Goal: Information Seeking & Learning: Learn about a topic

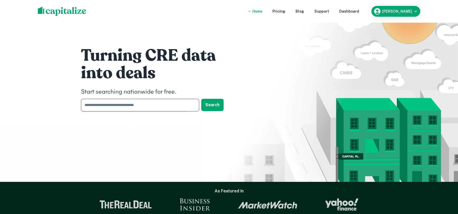
click at [97, 104] on input "text" at bounding box center [138, 105] width 115 height 13
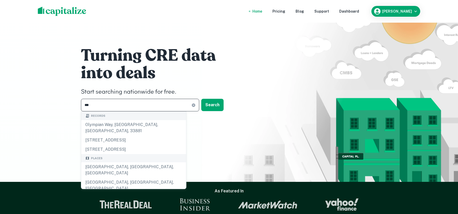
type input "****"
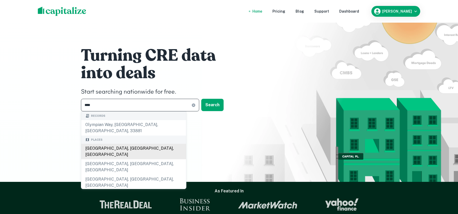
click at [103, 144] on div "Places [GEOGRAPHIC_DATA], [GEOGRAPHIC_DATA], [GEOGRAPHIC_DATA] [GEOGRAPHIC_DATA…" at bounding box center [133, 163] width 105 height 55
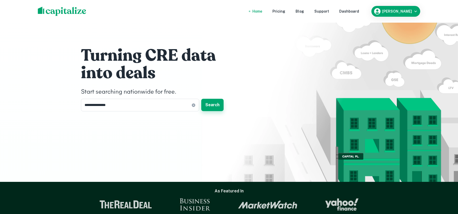
click at [212, 104] on button "Search" at bounding box center [212, 105] width 22 height 12
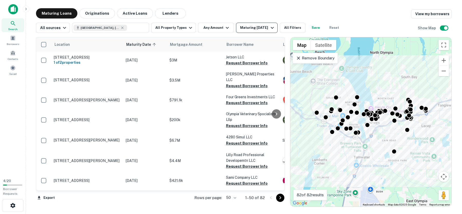
click at [269, 27] on icon "button" at bounding box center [272, 28] width 6 height 6
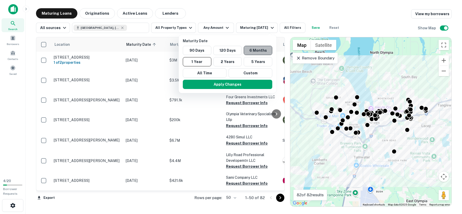
click at [256, 53] on button "6 Months" at bounding box center [258, 50] width 29 height 9
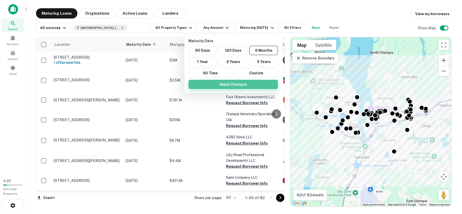
click at [226, 84] on button "Apply Changes" at bounding box center [232, 84] width 89 height 9
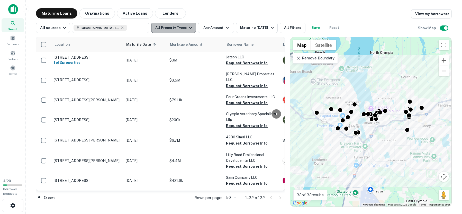
click at [187, 29] on icon "button" at bounding box center [190, 28] width 6 height 6
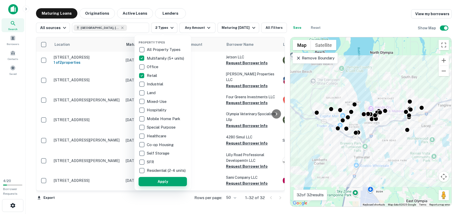
click at [161, 186] on button "Apply" at bounding box center [163, 181] width 48 height 9
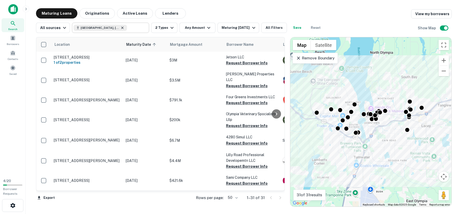
click at [120, 26] on icon at bounding box center [122, 28] width 4 height 4
type input "**********"
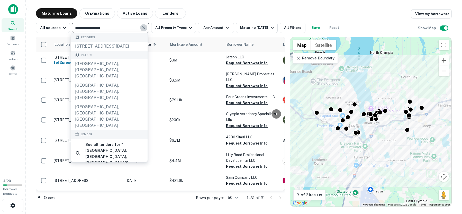
click at [142, 28] on icon "Clear" at bounding box center [143, 27] width 3 height 3
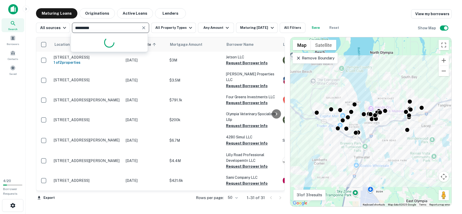
type input "**********"
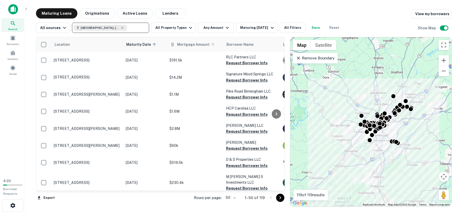
click at [183, 45] on span "Mortgage Amount" at bounding box center [196, 44] width 39 height 6
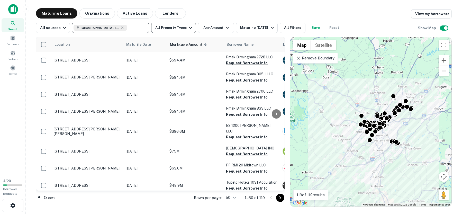
click at [187, 26] on icon "button" at bounding box center [190, 28] width 6 height 6
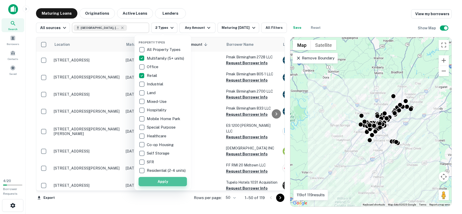
click at [159, 185] on button "Apply" at bounding box center [163, 181] width 48 height 9
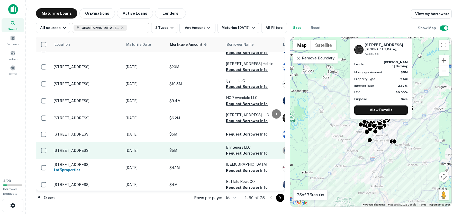
scroll to position [31, 0]
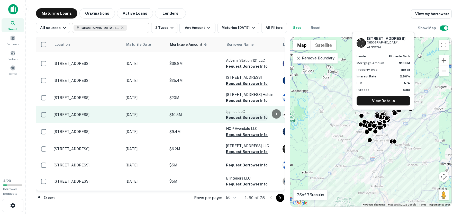
click at [232, 121] on button "Request Borrower Info" at bounding box center [247, 117] width 42 height 6
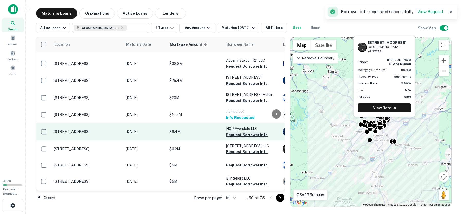
click at [233, 138] on button "Request Borrower Info" at bounding box center [247, 135] width 42 height 6
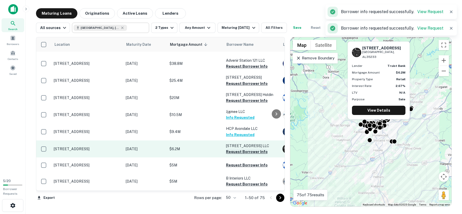
click at [236, 155] on button "Request Borrower Info" at bounding box center [247, 152] width 42 height 6
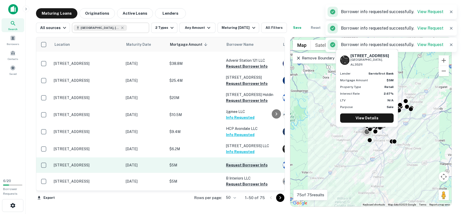
click at [237, 168] on button "Request Borrower Info" at bounding box center [247, 165] width 42 height 6
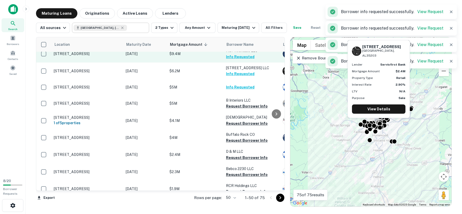
scroll to position [123, 0]
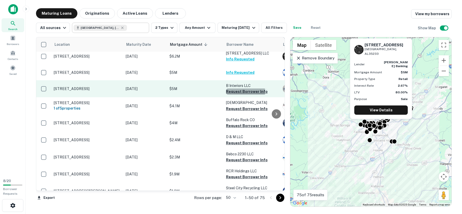
click at [236, 95] on button "Request Borrower Info" at bounding box center [247, 91] width 42 height 6
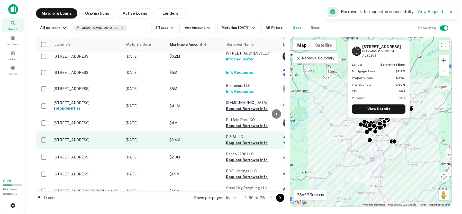
click at [230, 146] on button "Request Borrower Info" at bounding box center [247, 143] width 42 height 6
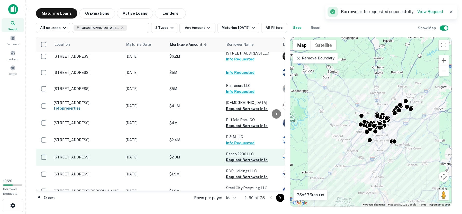
click at [232, 163] on button "Request Borrower Info" at bounding box center [247, 160] width 42 height 6
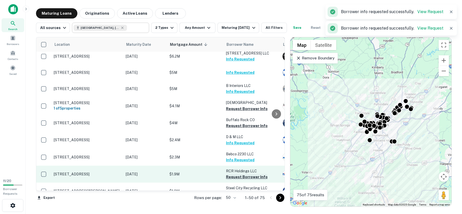
click at [235, 180] on button "Request Borrower Info" at bounding box center [247, 177] width 42 height 6
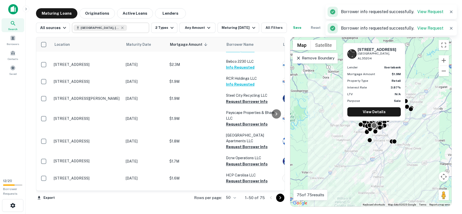
scroll to position [247, 0]
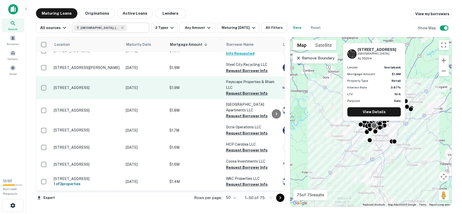
click at [241, 96] on button "Request Borrower Info" at bounding box center [247, 93] width 42 height 6
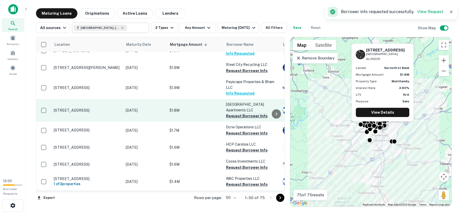
click at [239, 119] on button "Request Borrower Info" at bounding box center [247, 116] width 42 height 6
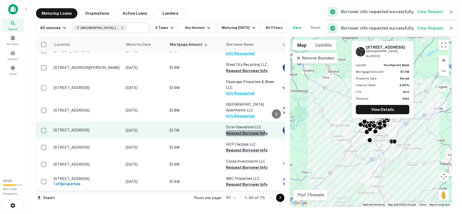
click at [239, 136] on button "Request Borrower Info" at bounding box center [247, 133] width 42 height 6
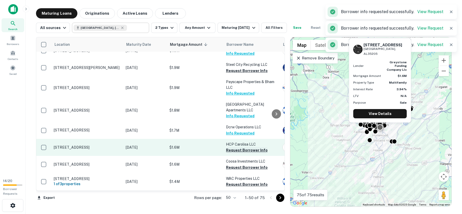
click at [238, 153] on button "Request Borrower Info" at bounding box center [247, 150] width 42 height 6
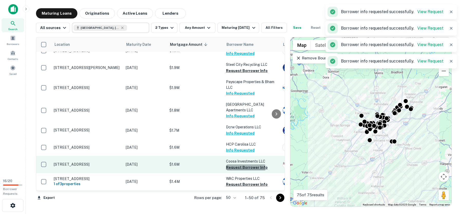
click at [238, 170] on button "Request Borrower Info" at bounding box center [247, 167] width 42 height 6
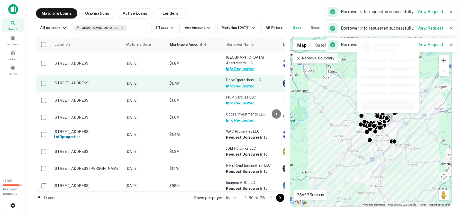
scroll to position [309, 0]
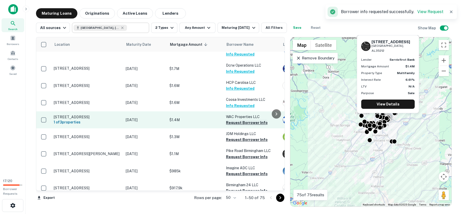
click at [236, 126] on button "Request Borrower Info" at bounding box center [247, 123] width 42 height 6
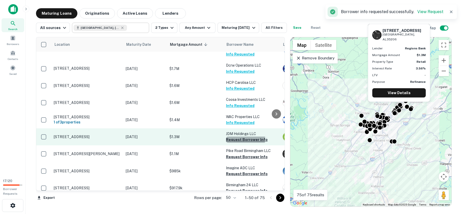
click at [235, 143] on button "Request Borrower Info" at bounding box center [247, 140] width 42 height 6
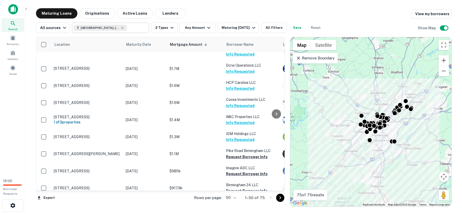
click at [11, 8] on img at bounding box center [13, 9] width 10 height 10
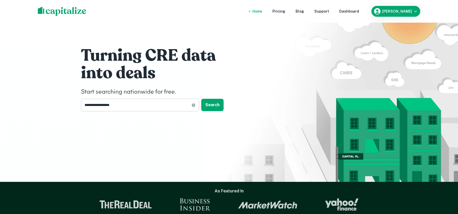
click at [134, 107] on input "**********" at bounding box center [136, 105] width 111 height 13
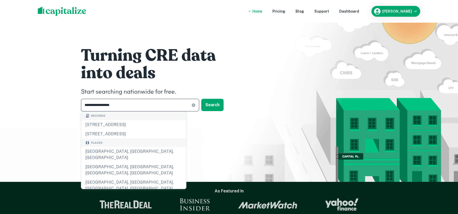
drag, startPoint x: 131, startPoint y: 103, endPoint x: 60, endPoint y: 100, distance: 71.0
click at [60, 100] on div "**********" at bounding box center [229, 91] width 458 height 182
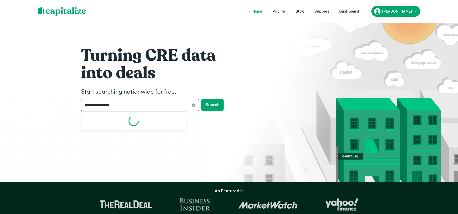
click at [133, 105] on input "**********" at bounding box center [136, 105] width 111 height 13
type input "*"
type input "*****"
click at [213, 105] on button "Search" at bounding box center [212, 105] width 22 height 12
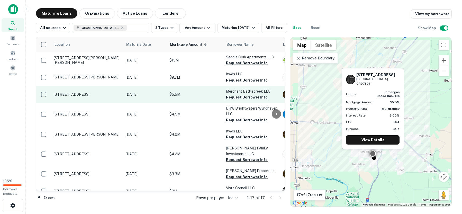
click at [86, 97] on p "[STREET_ADDRESS]" at bounding box center [87, 94] width 67 height 5
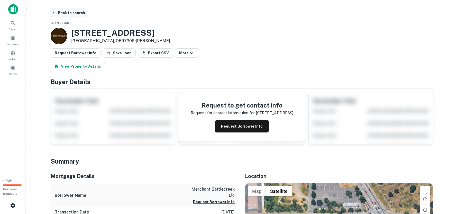
click at [52, 13] on icon "button" at bounding box center [54, 13] width 4 height 4
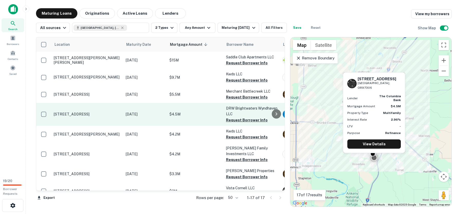
click at [86, 115] on p "[STREET_ADDRESS]" at bounding box center [87, 114] width 67 height 5
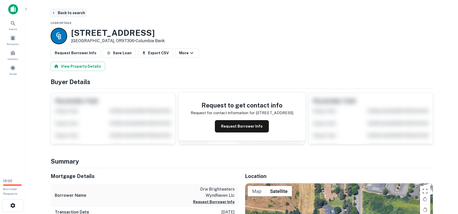
click at [67, 14] on button "Back to search" at bounding box center [69, 12] width 38 height 9
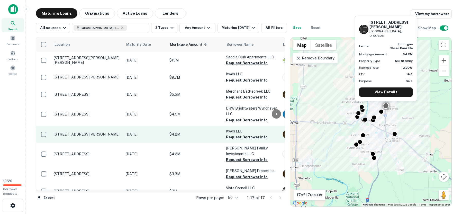
click at [90, 134] on p "[STREET_ADDRESS][PERSON_NAME]" at bounding box center [87, 134] width 67 height 5
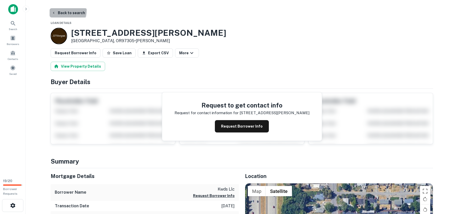
click at [62, 10] on button "Back to search" at bounding box center [69, 12] width 38 height 9
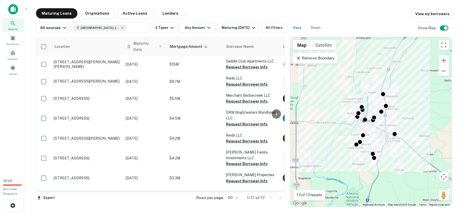
click at [161, 45] on icon at bounding box center [160, 46] width 3 height 3
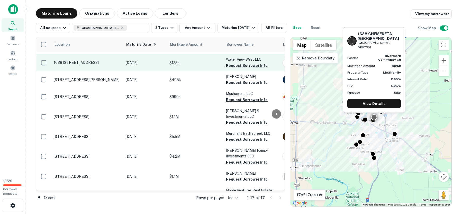
scroll to position [31, 0]
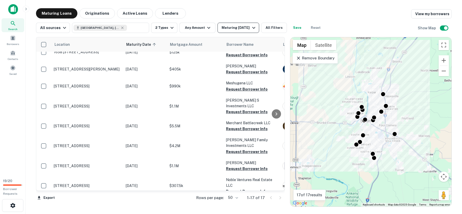
click at [253, 27] on icon "button" at bounding box center [254, 28] width 6 height 6
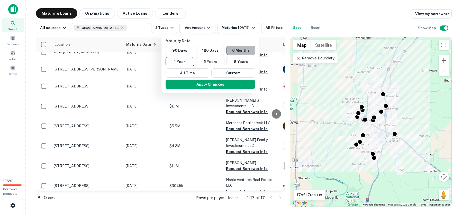
click at [236, 51] on button "6 Months" at bounding box center [241, 50] width 29 height 9
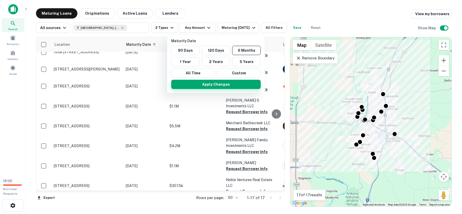
click at [222, 83] on button "Apply Changes" at bounding box center [215, 84] width 89 height 9
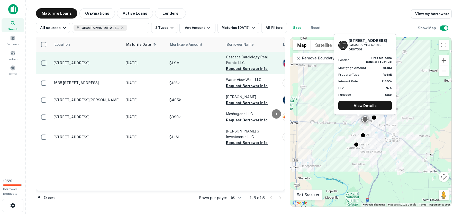
click at [101, 66] on td "[STREET_ADDRESS]" at bounding box center [87, 63] width 72 height 23
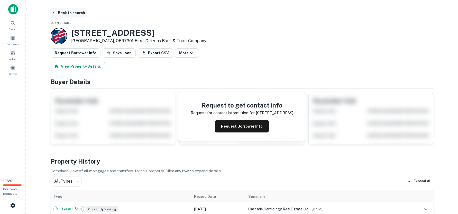
click at [70, 14] on button "Back to search" at bounding box center [69, 12] width 38 height 9
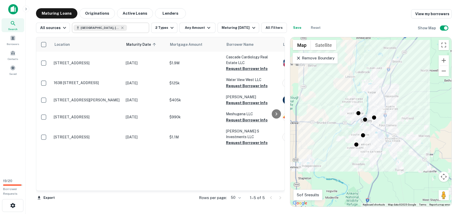
click at [127, 26] on input "text" at bounding box center [137, 27] width 20 height 7
click at [108, 28] on input "*********" at bounding box center [107, 27] width 66 height 7
type input "*"
type input "******"
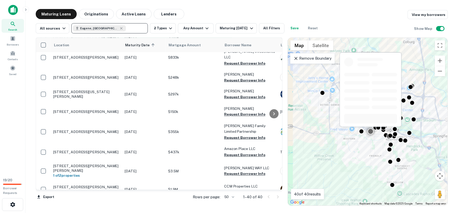
scroll to position [123, 0]
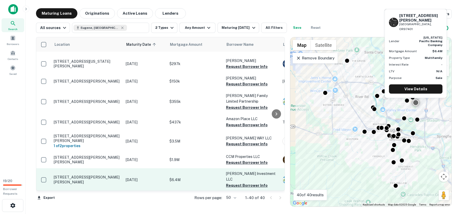
click at [84, 175] on p "[STREET_ADDRESS][PERSON_NAME][PERSON_NAME]" at bounding box center [87, 179] width 67 height 9
